Goal: Information Seeking & Learning: Compare options

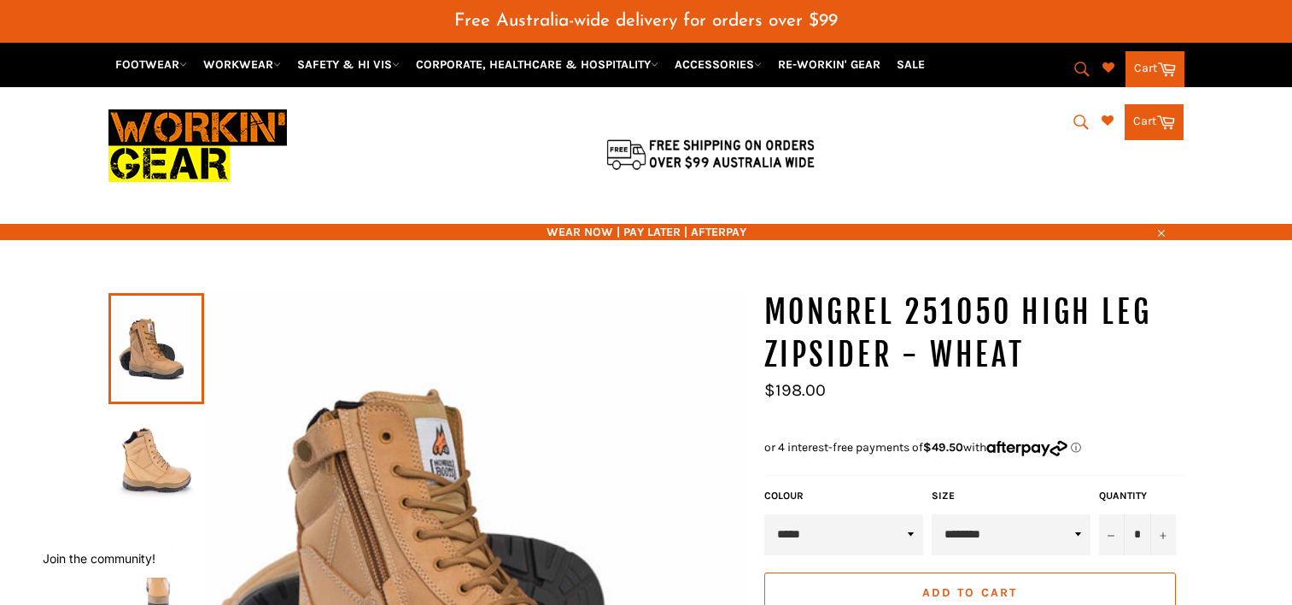
select select "********"
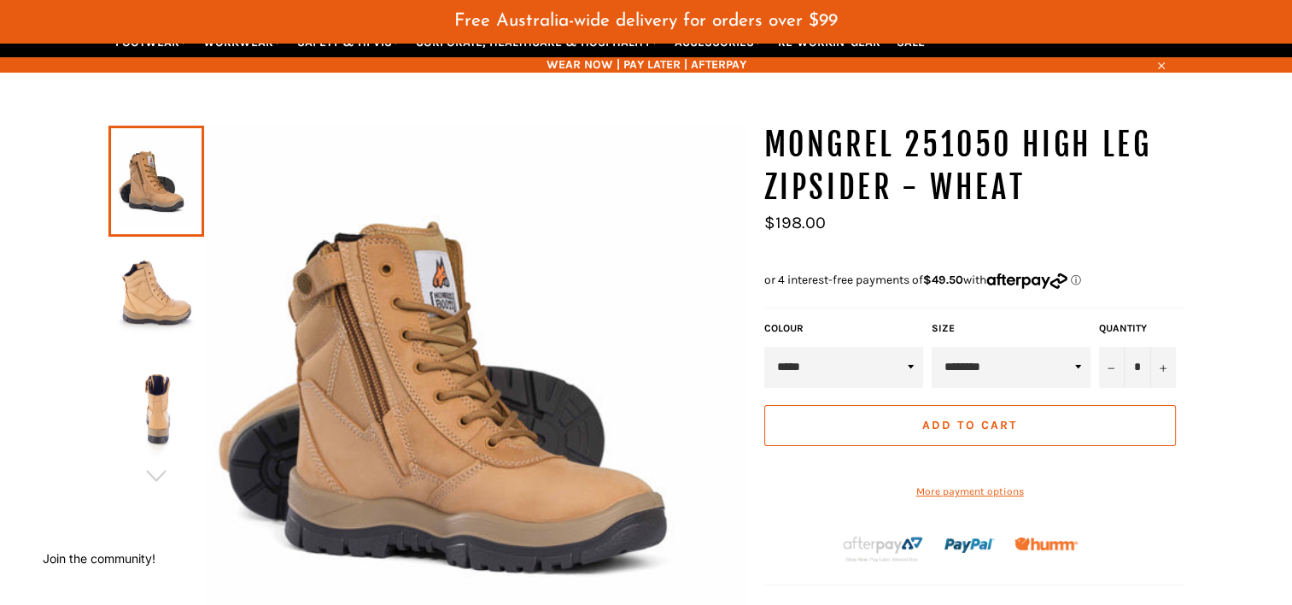
scroll to position [126, 0]
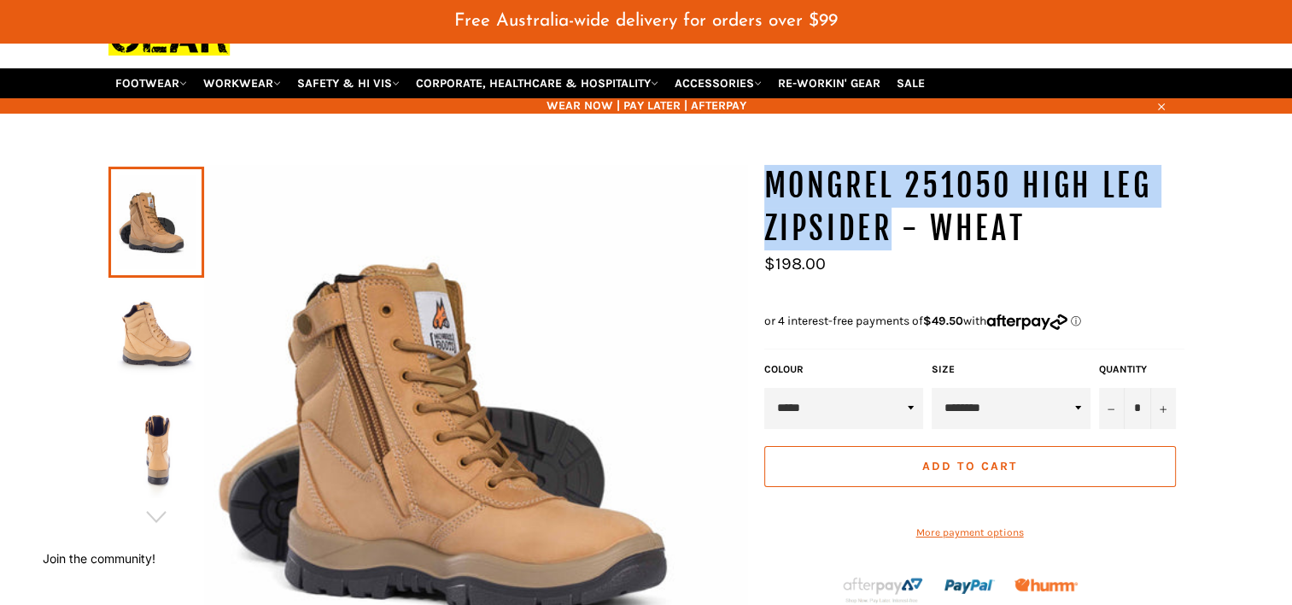
drag, startPoint x: 773, startPoint y: 164, endPoint x: 883, endPoint y: 210, distance: 119.4
click at [883, 210] on h1 "MONGREL 251050 HIGH LEG ZIPSIDER - WHEAT" at bounding box center [974, 207] width 420 height 85
copy h1 "MONGREL 251050 HIGH LEG ZIPSIDER"
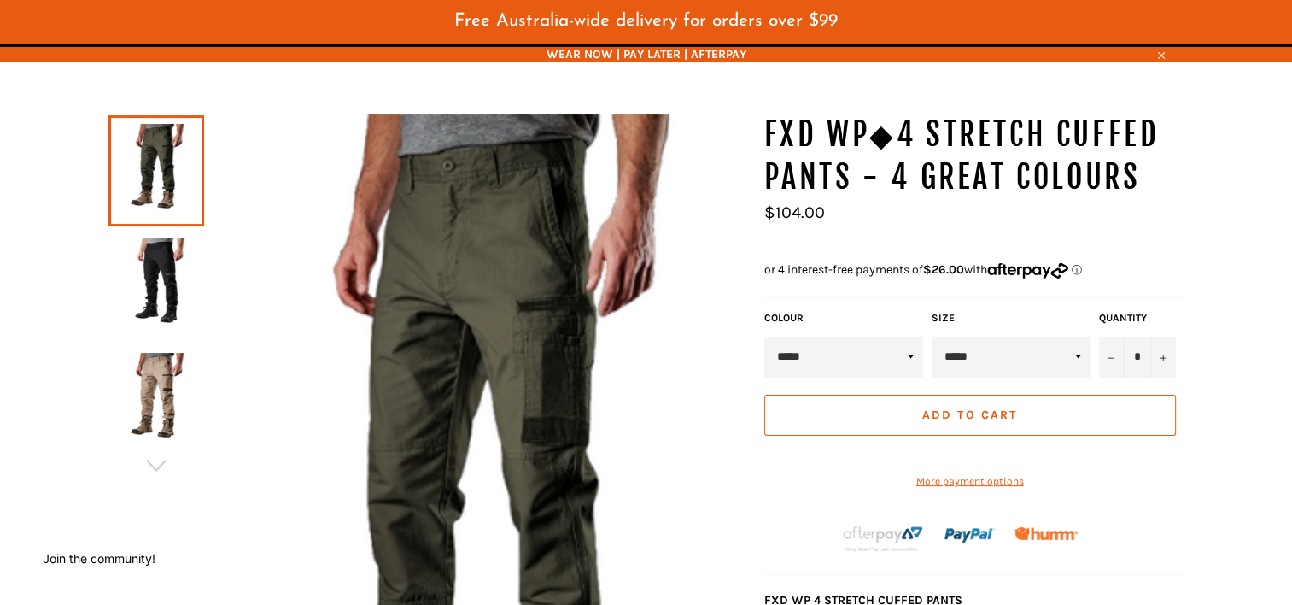
scroll to position [126, 0]
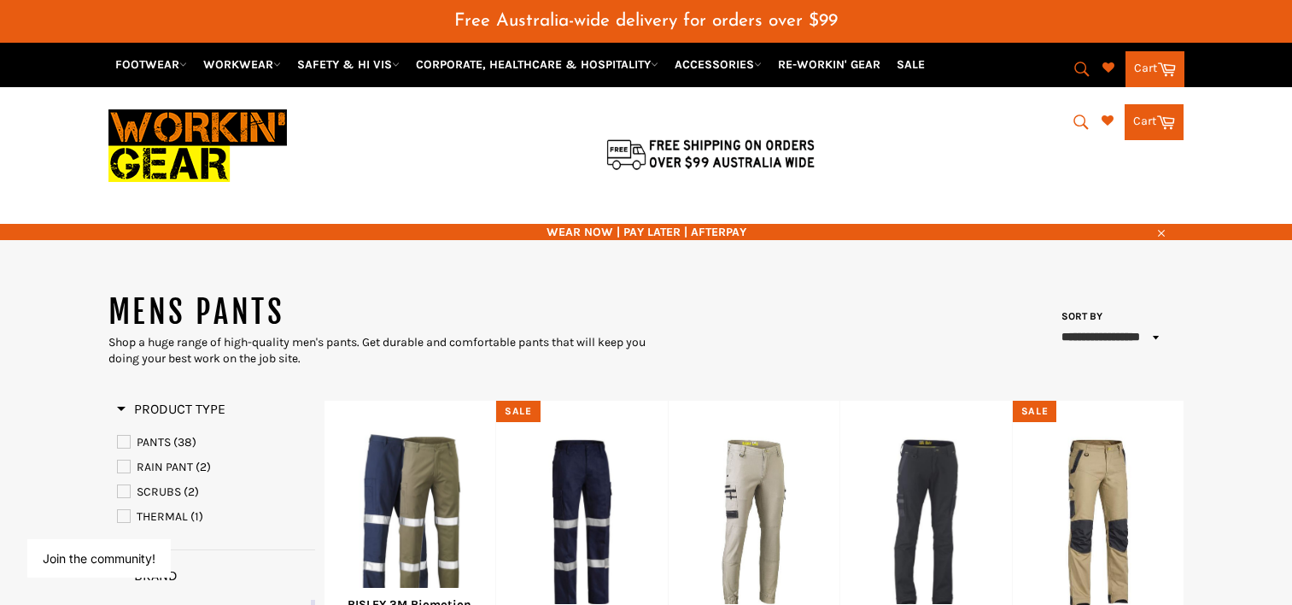
select select "**********"
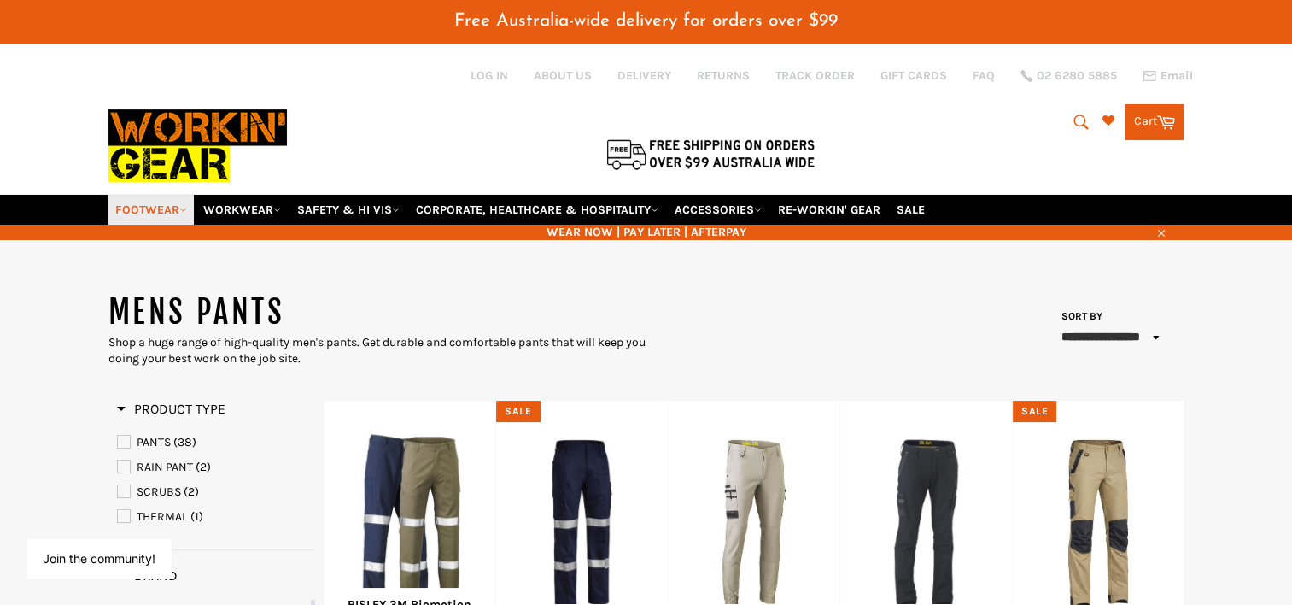
click at [157, 195] on link "FOOTWEAR" at bounding box center [150, 210] width 85 height 30
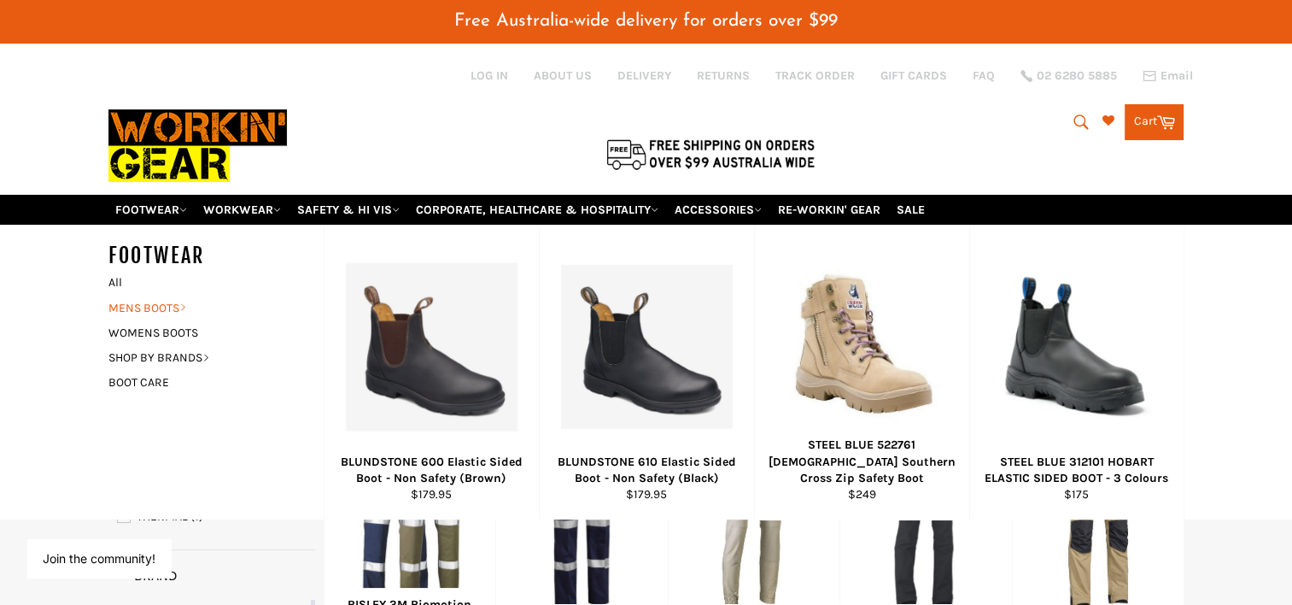
click at [153, 295] on link "MENS BOOTS" at bounding box center [203, 307] width 207 height 25
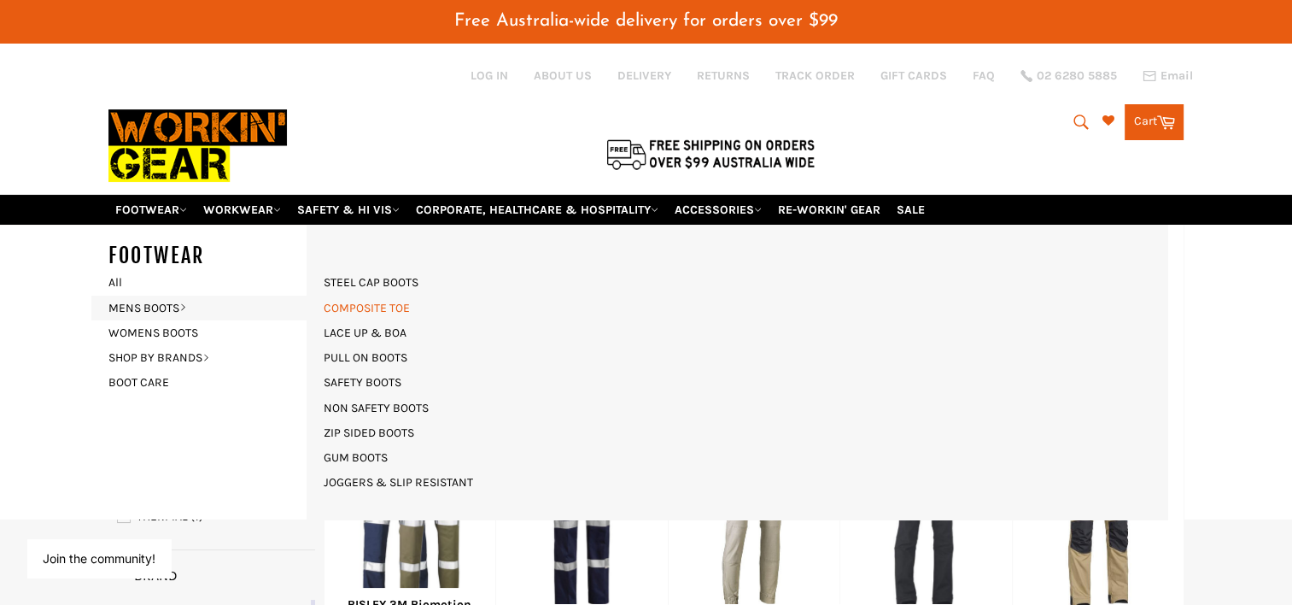
click at [375, 295] on link "COMPOSITE TOE" at bounding box center [366, 307] width 103 height 25
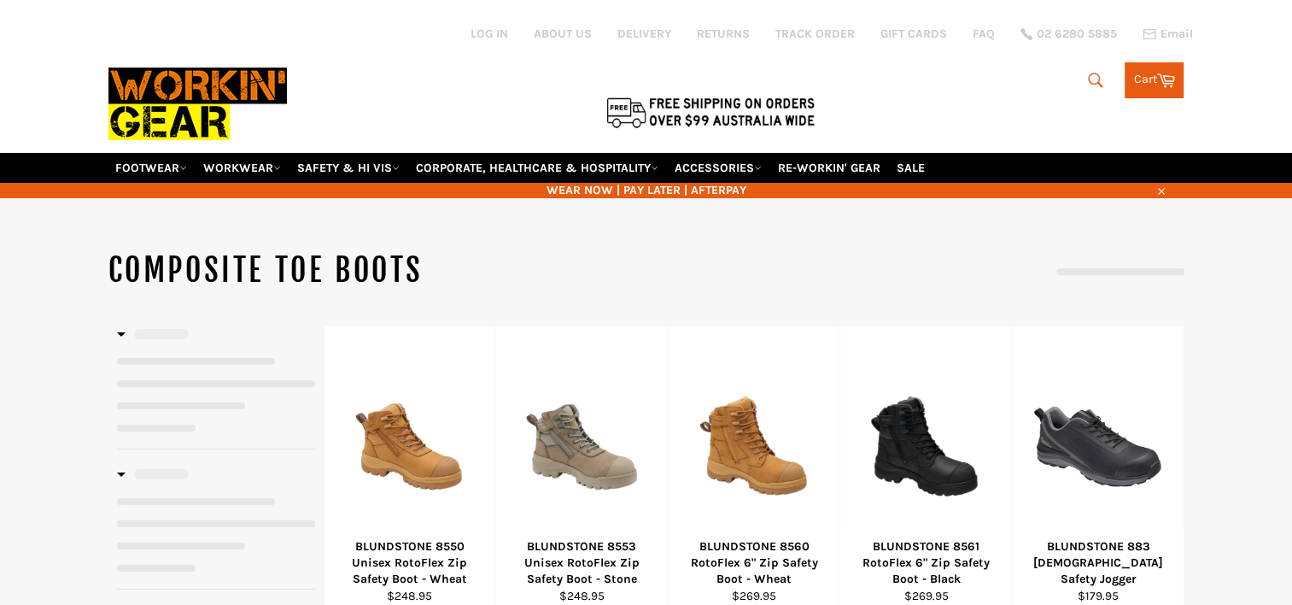
select select "**********"
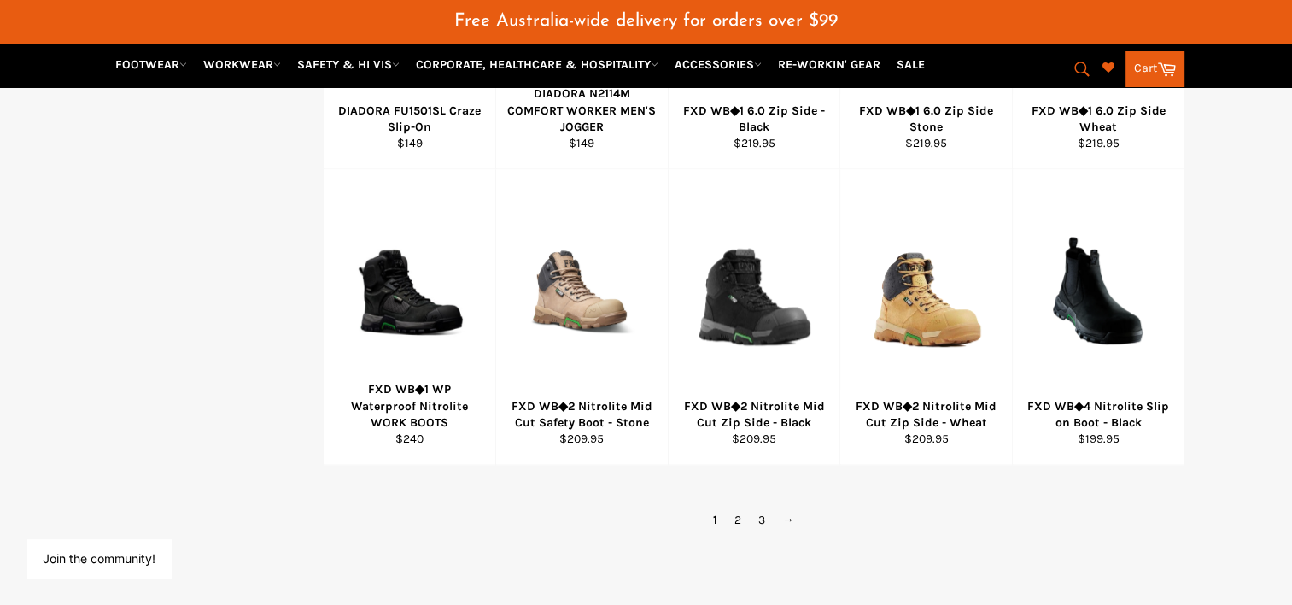
scroll to position [1110, 0]
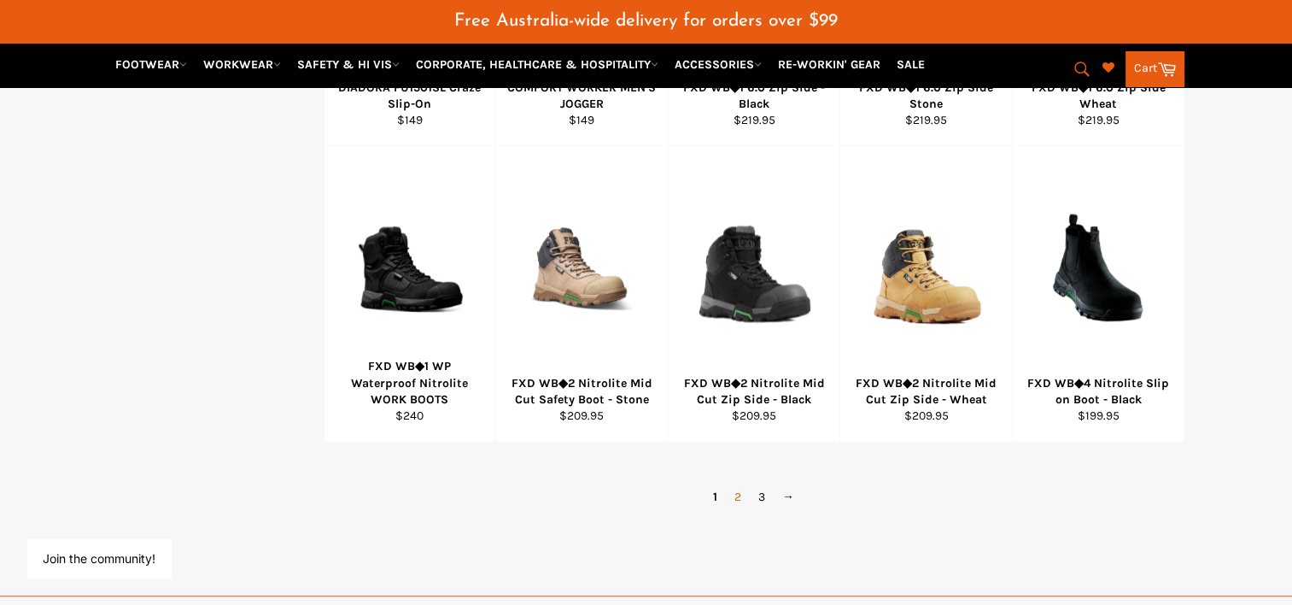
click at [741, 484] on link "2" at bounding box center [738, 496] width 24 height 25
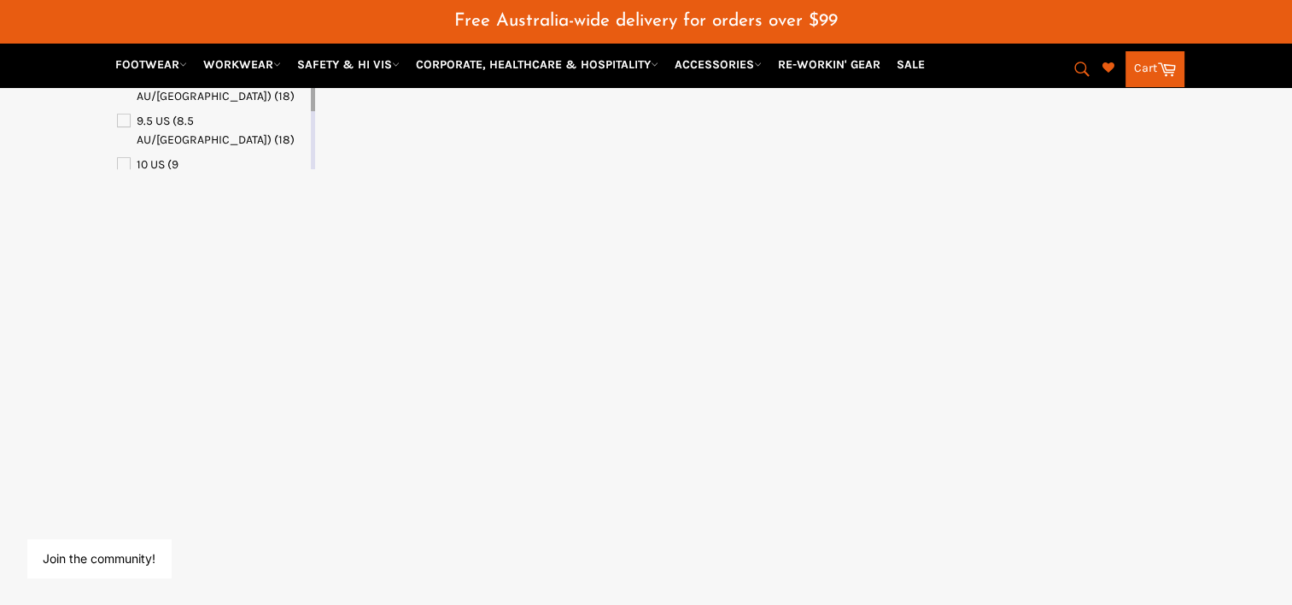
select select "**********"
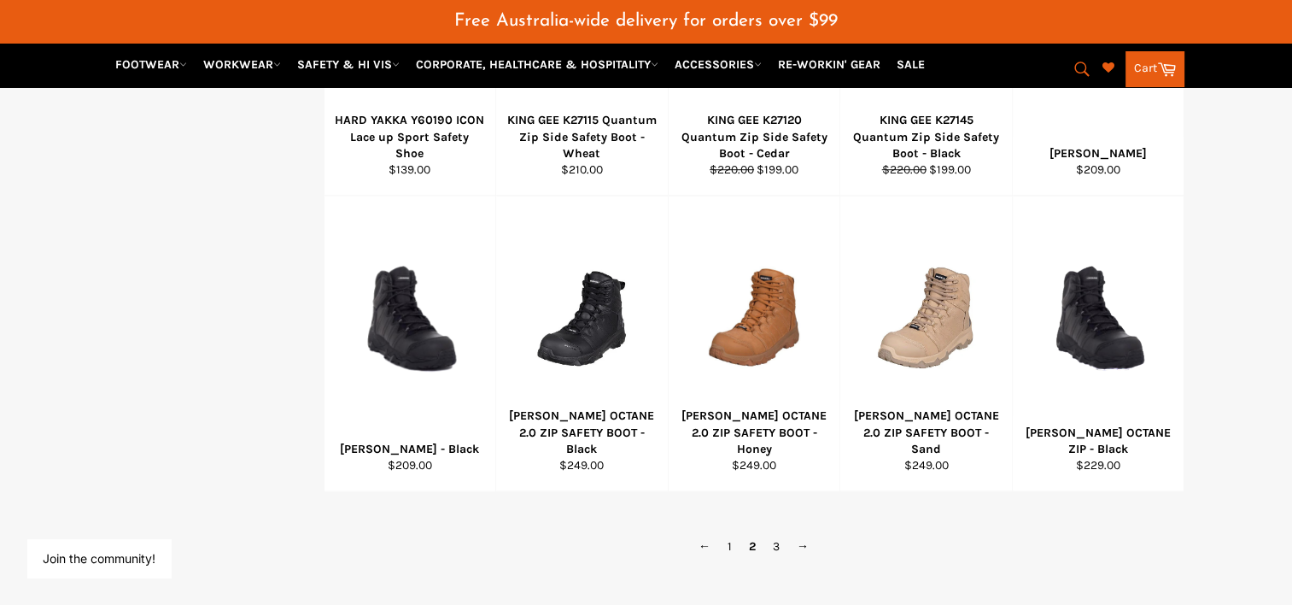
scroll to position [1159, 0]
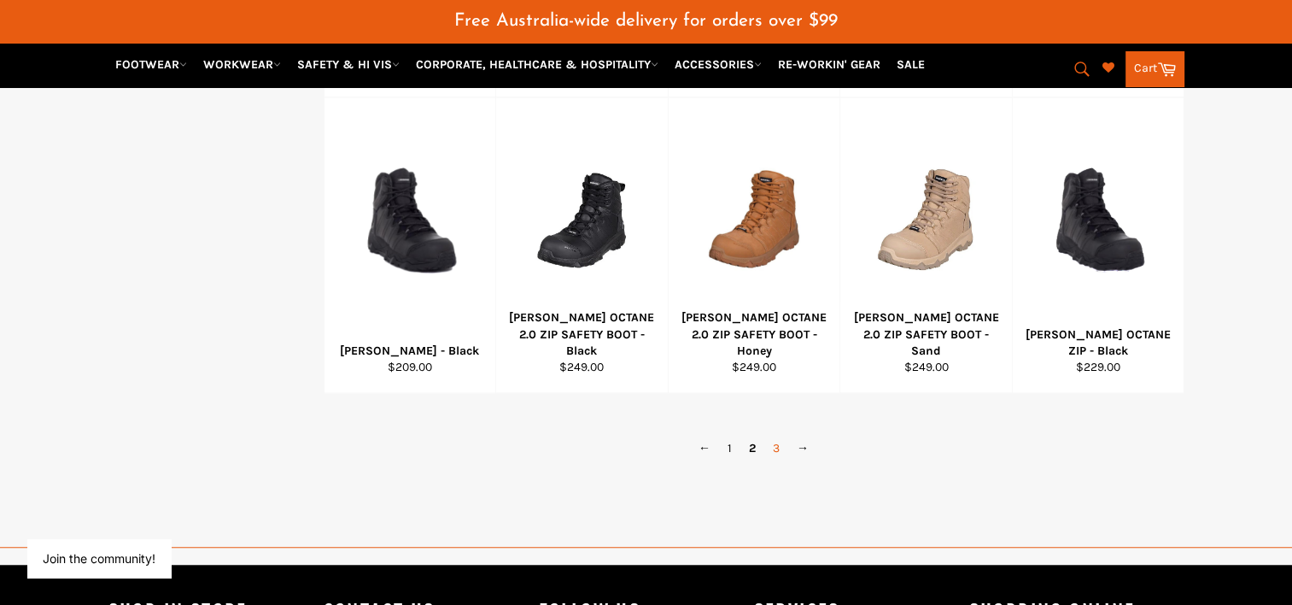
click at [775, 436] on link "3" at bounding box center [776, 448] width 24 height 25
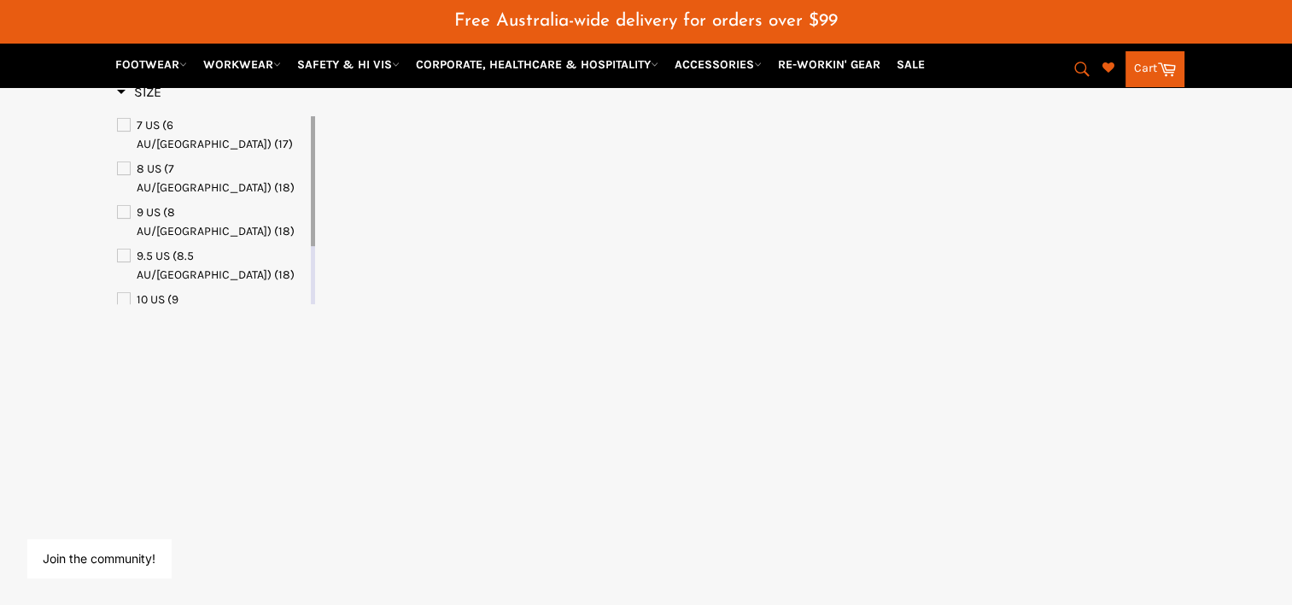
select select "**********"
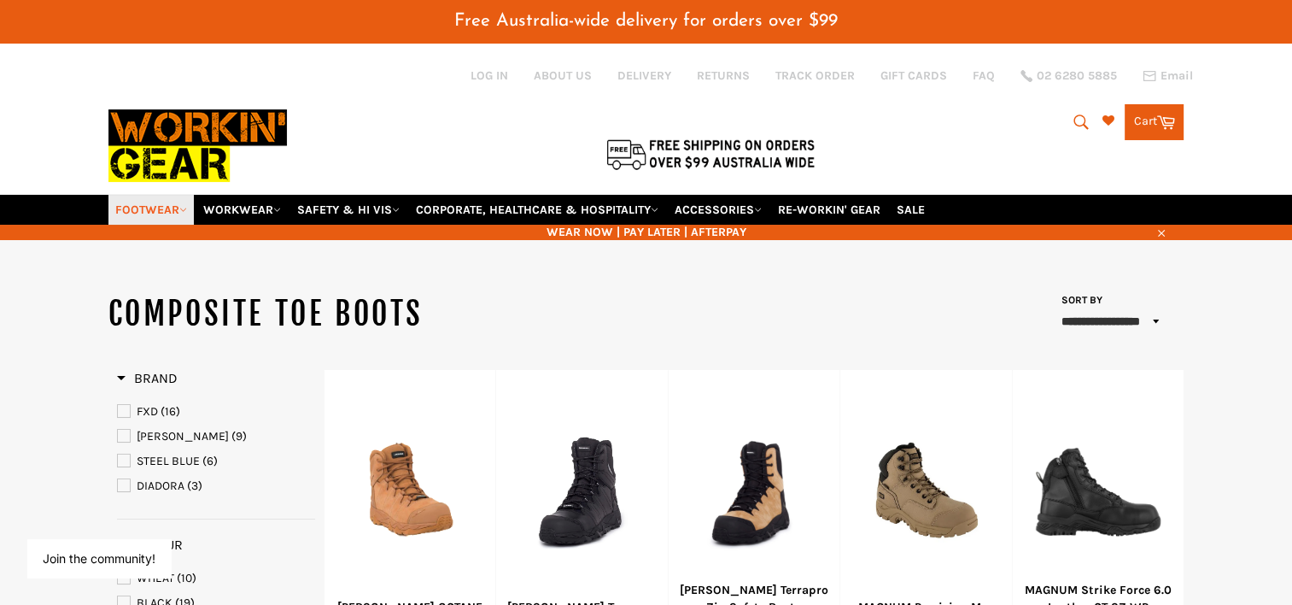
click at [177, 195] on link "FOOTWEAR" at bounding box center [150, 210] width 85 height 30
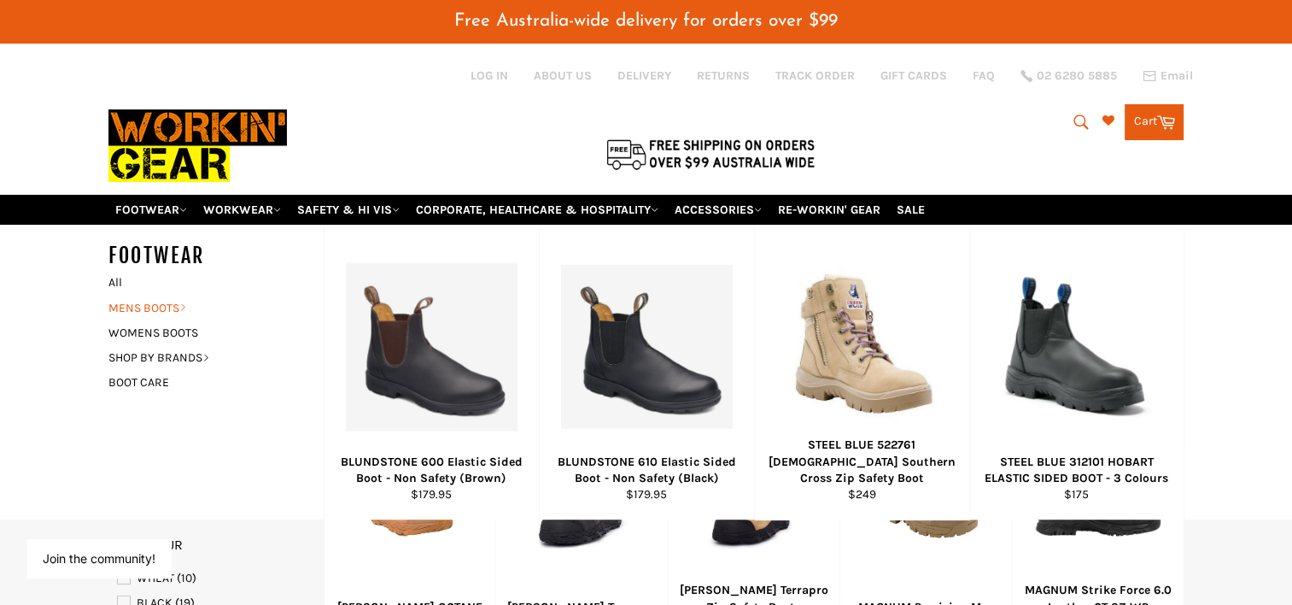
click at [162, 295] on link "MENS BOOTS" at bounding box center [203, 307] width 207 height 25
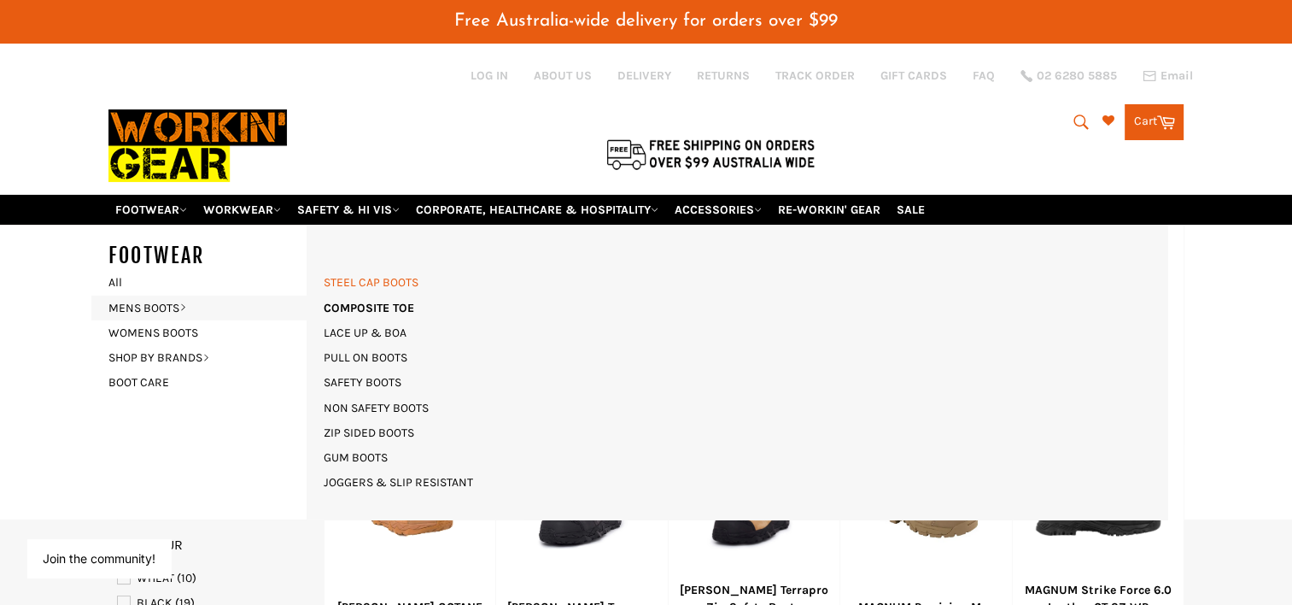
click at [381, 270] on link "STEEL CAP BOOTS" at bounding box center [371, 282] width 112 height 25
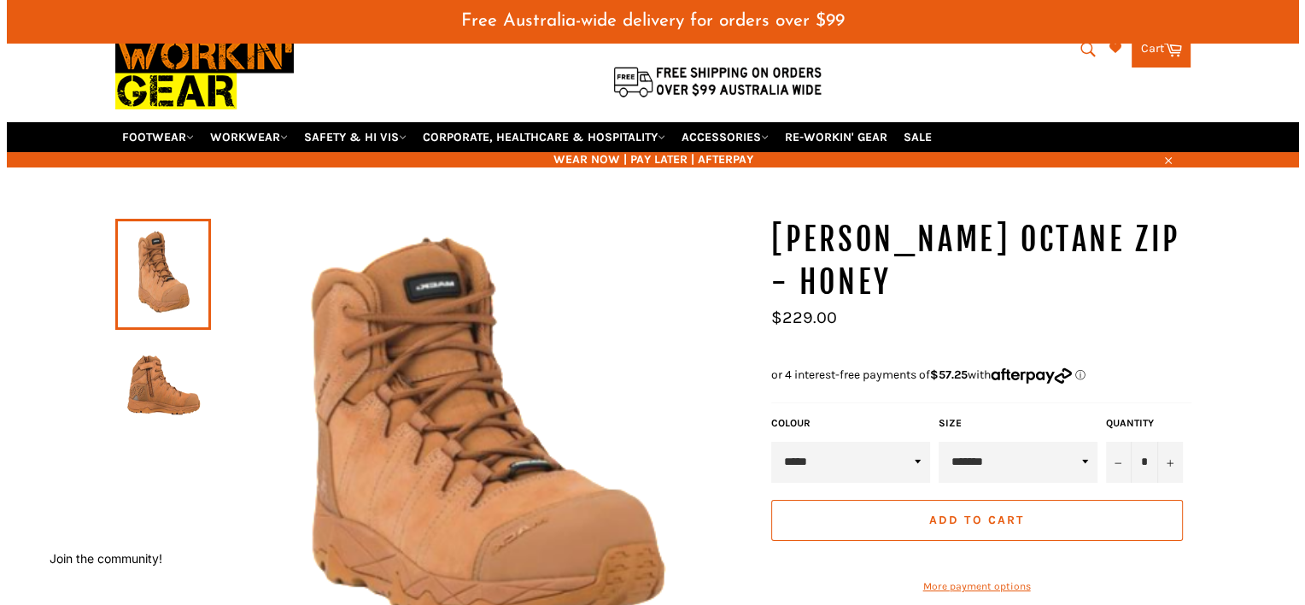
scroll to position [171, 0]
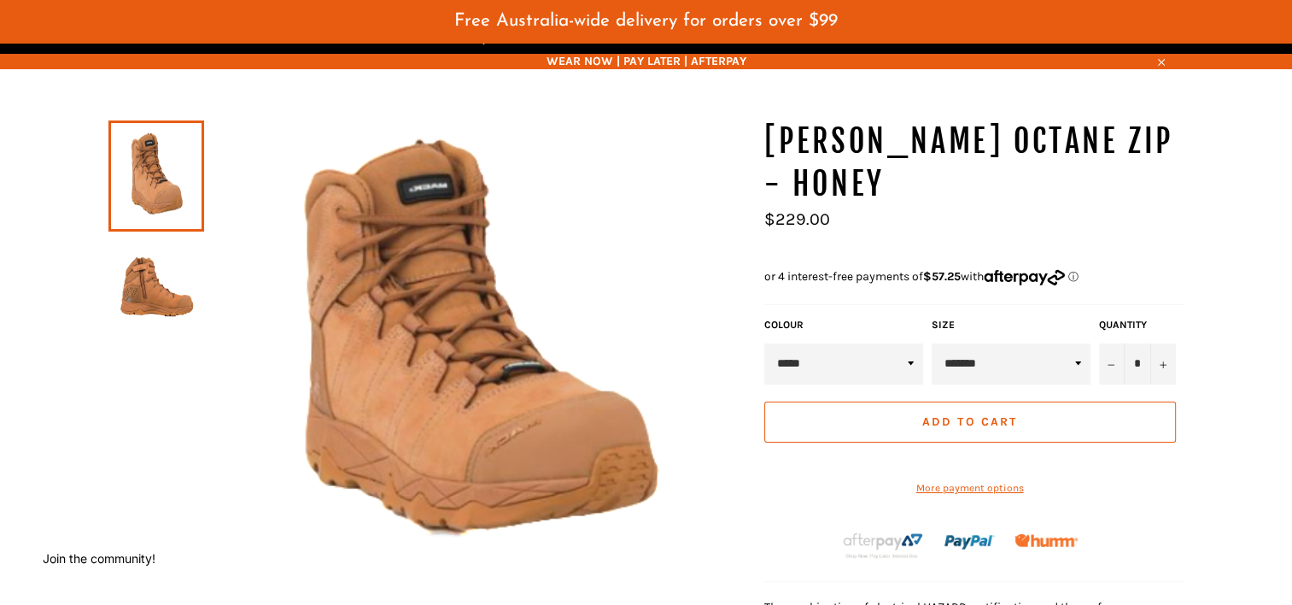
click at [131, 280] on img at bounding box center [156, 287] width 79 height 94
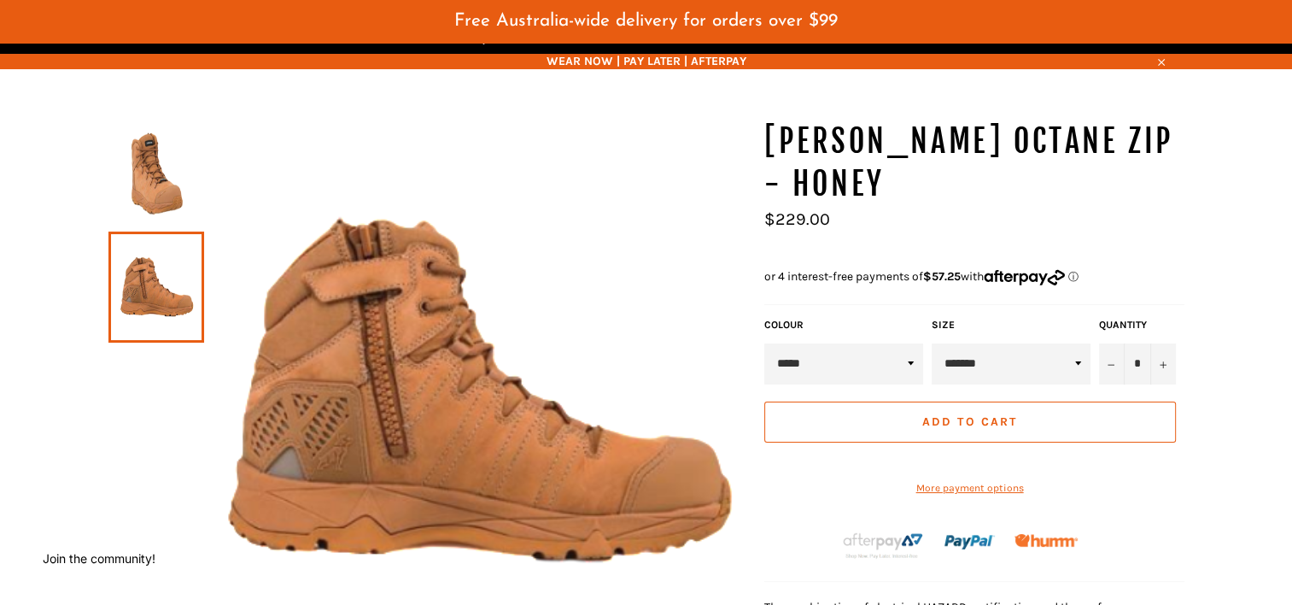
click at [335, 311] on img at bounding box center [475, 391] width 543 height 543
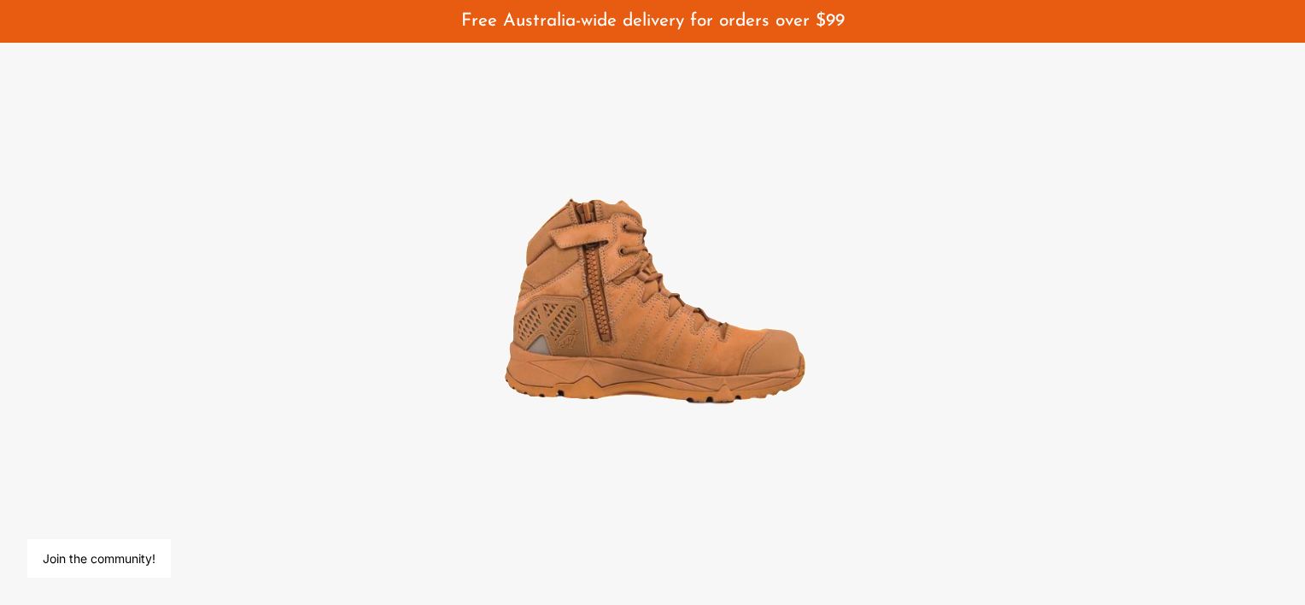
click at [632, 274] on img at bounding box center [652, 302] width 325 height 325
click at [699, 217] on img at bounding box center [652, 302] width 325 height 325
drag, startPoint x: 699, startPoint y: 217, endPoint x: 688, endPoint y: 225, distance: 12.8
click at [356, 333] on div at bounding box center [652, 302] width 1305 height 605
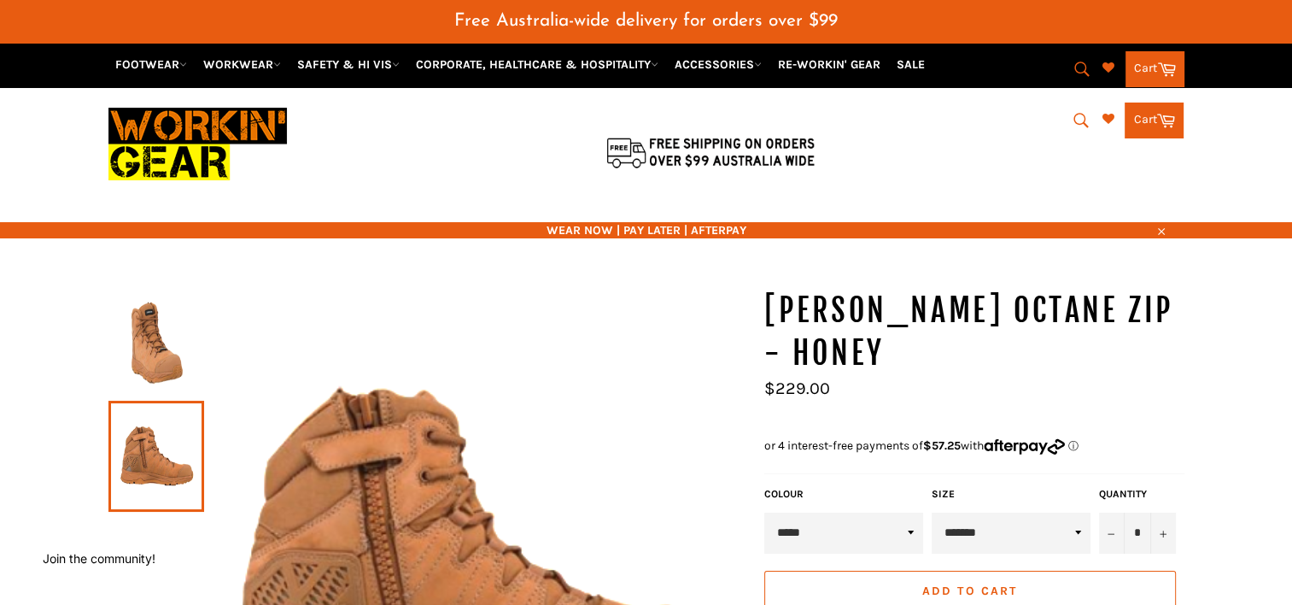
scroll to position [0, 0]
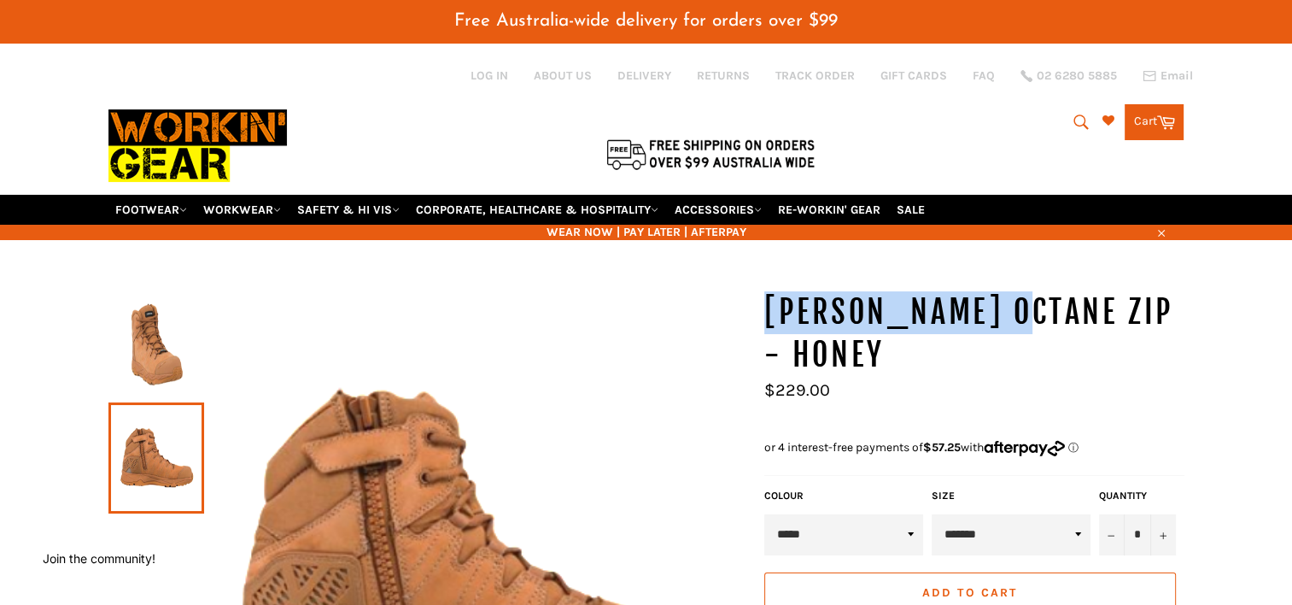
drag, startPoint x: 769, startPoint y: 287, endPoint x: 1002, endPoint y: 298, distance: 232.6
click at [1002, 298] on h1 "MACK OCTANE ZIP - Honey" at bounding box center [974, 333] width 420 height 85
copy h1 "MACK OCTANE ZIP"
